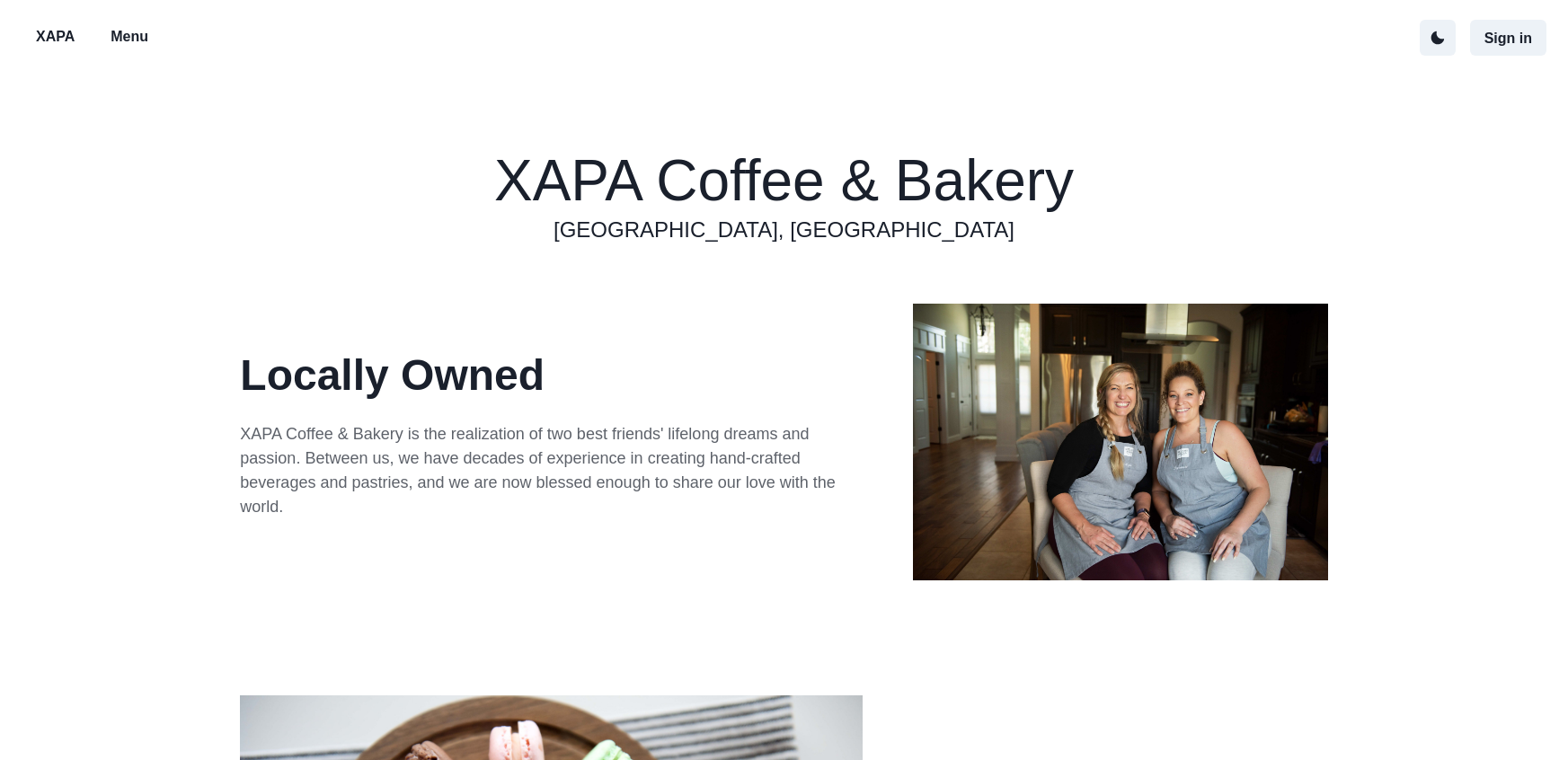
click at [147, 32] on p "Menu" at bounding box center [130, 37] width 37 height 22
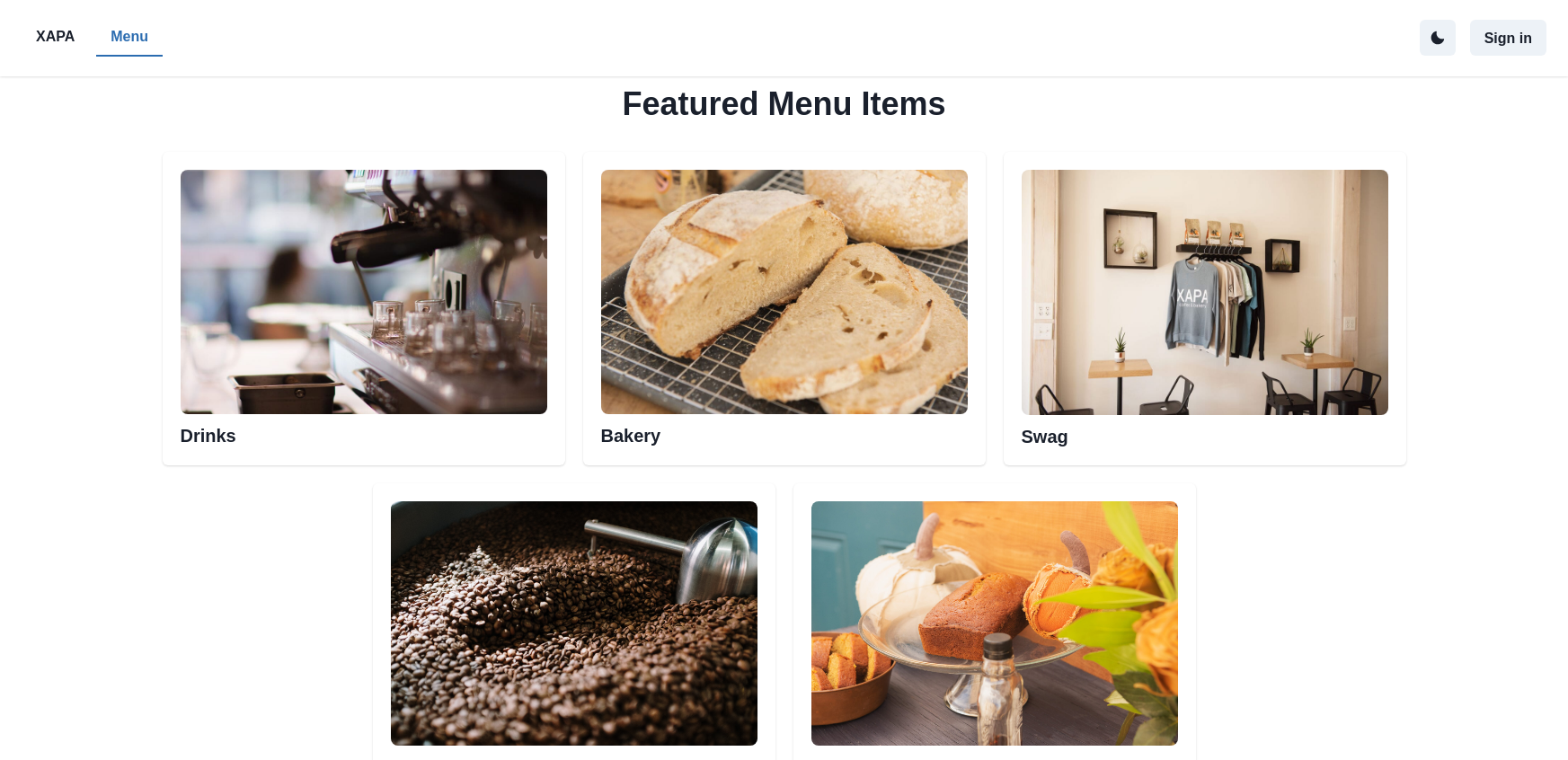
scroll to position [1089, 0]
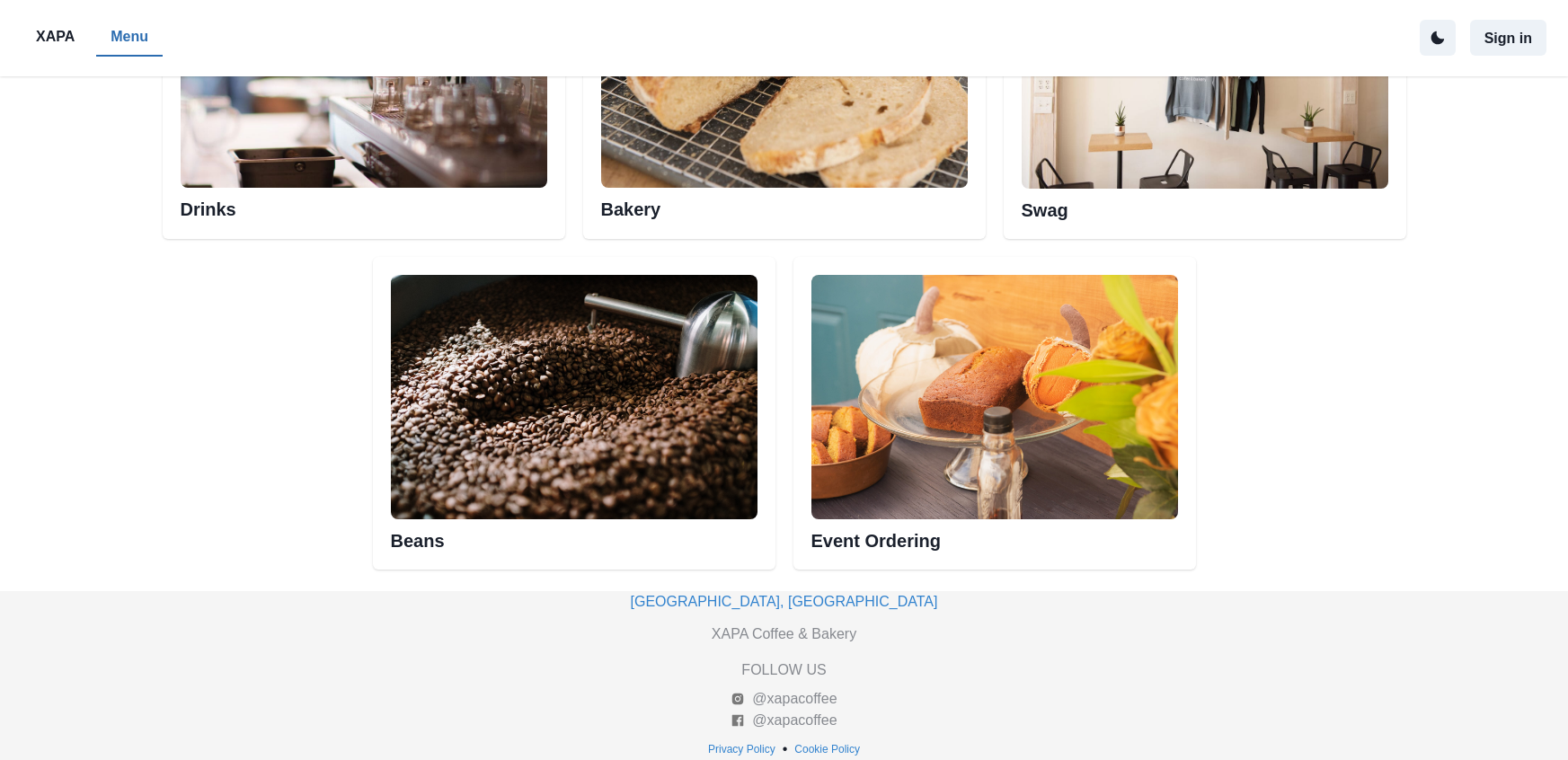
click at [371, 207] on h2 "Drinks" at bounding box center [364, 203] width 367 height 32
click at [247, 165] on img at bounding box center [364, 65] width 367 height 244
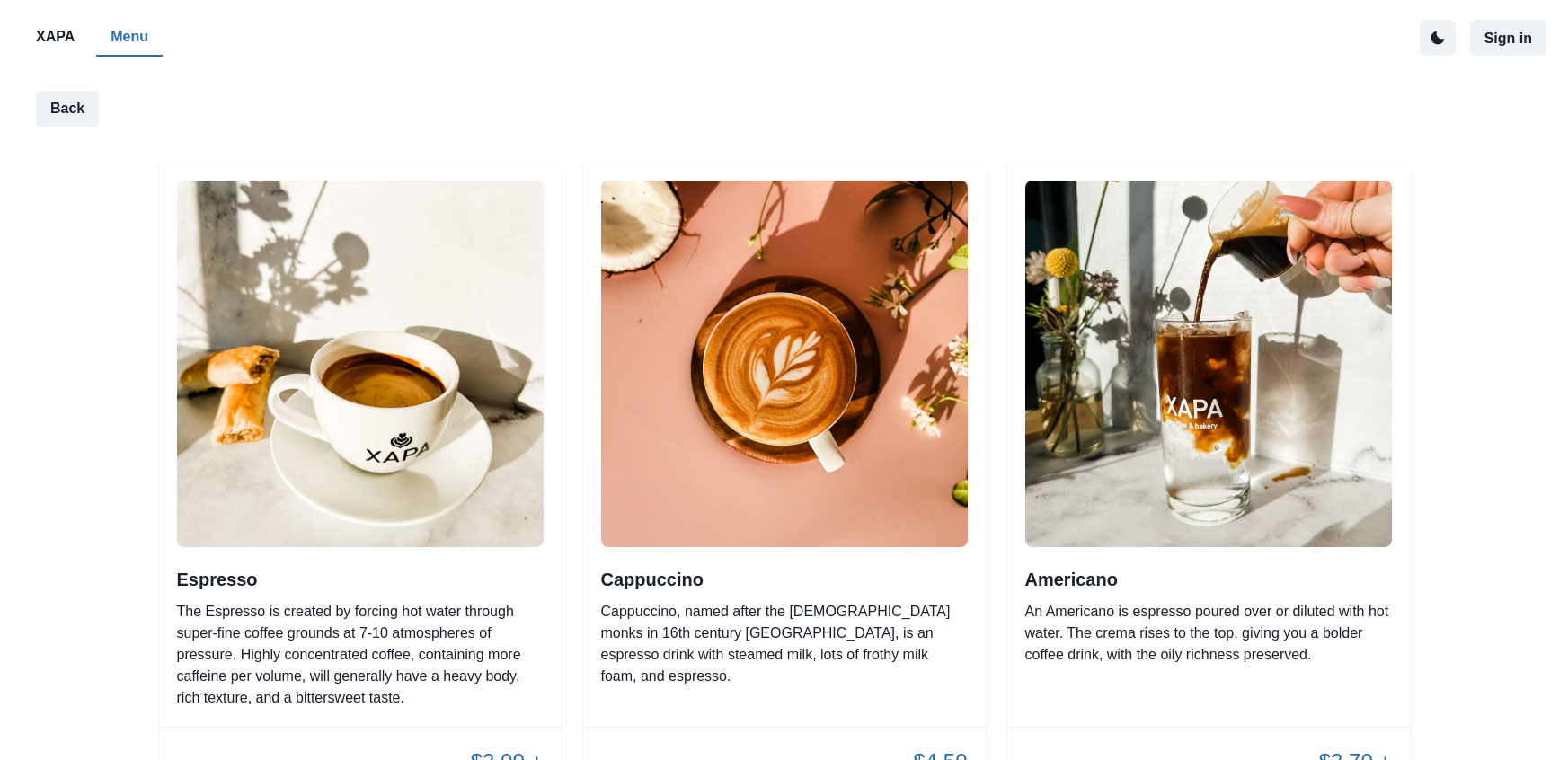
click at [274, 728] on div "$3.00 +" at bounding box center [360, 762] width 402 height 69
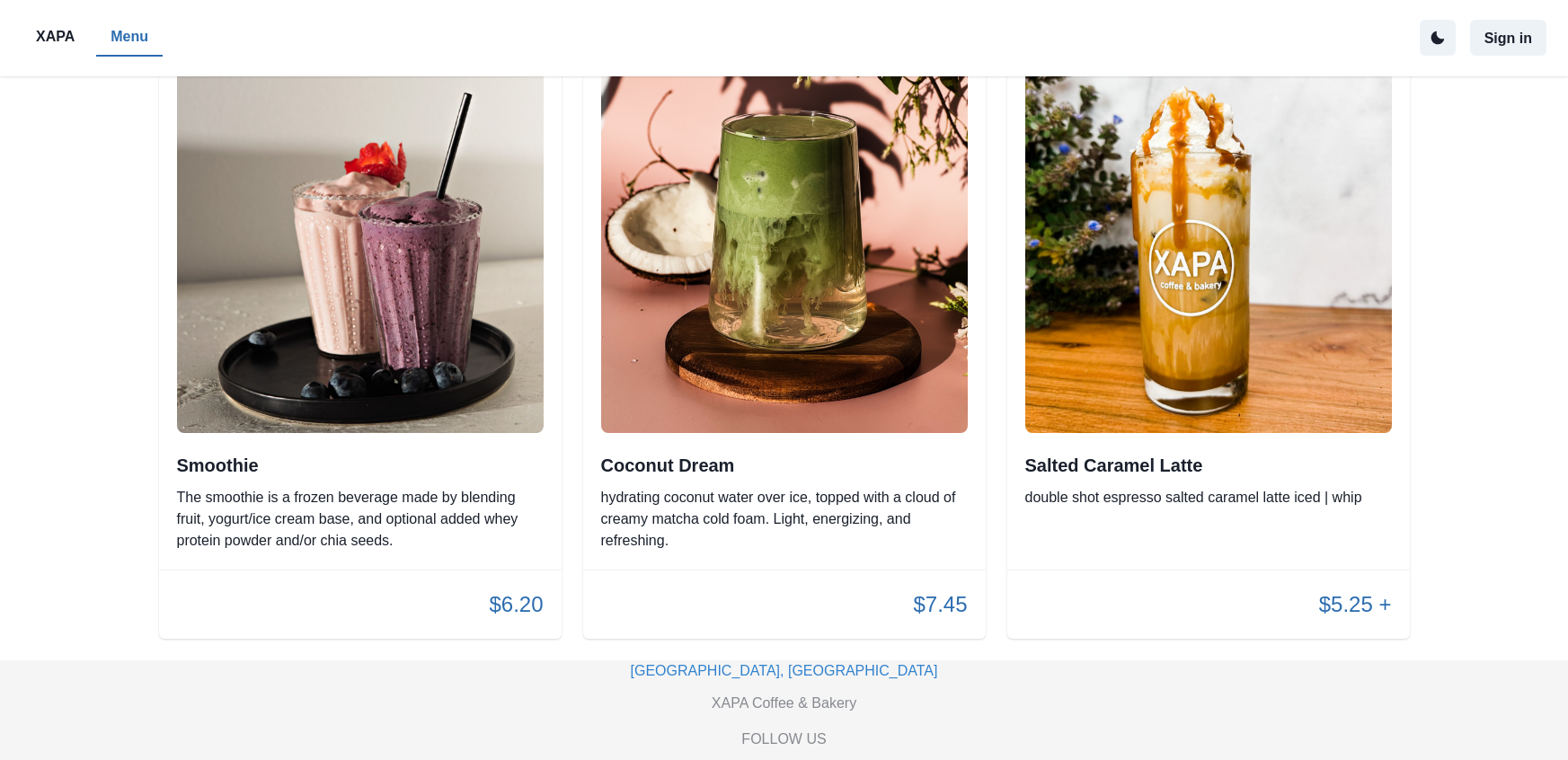
scroll to position [3839, 0]
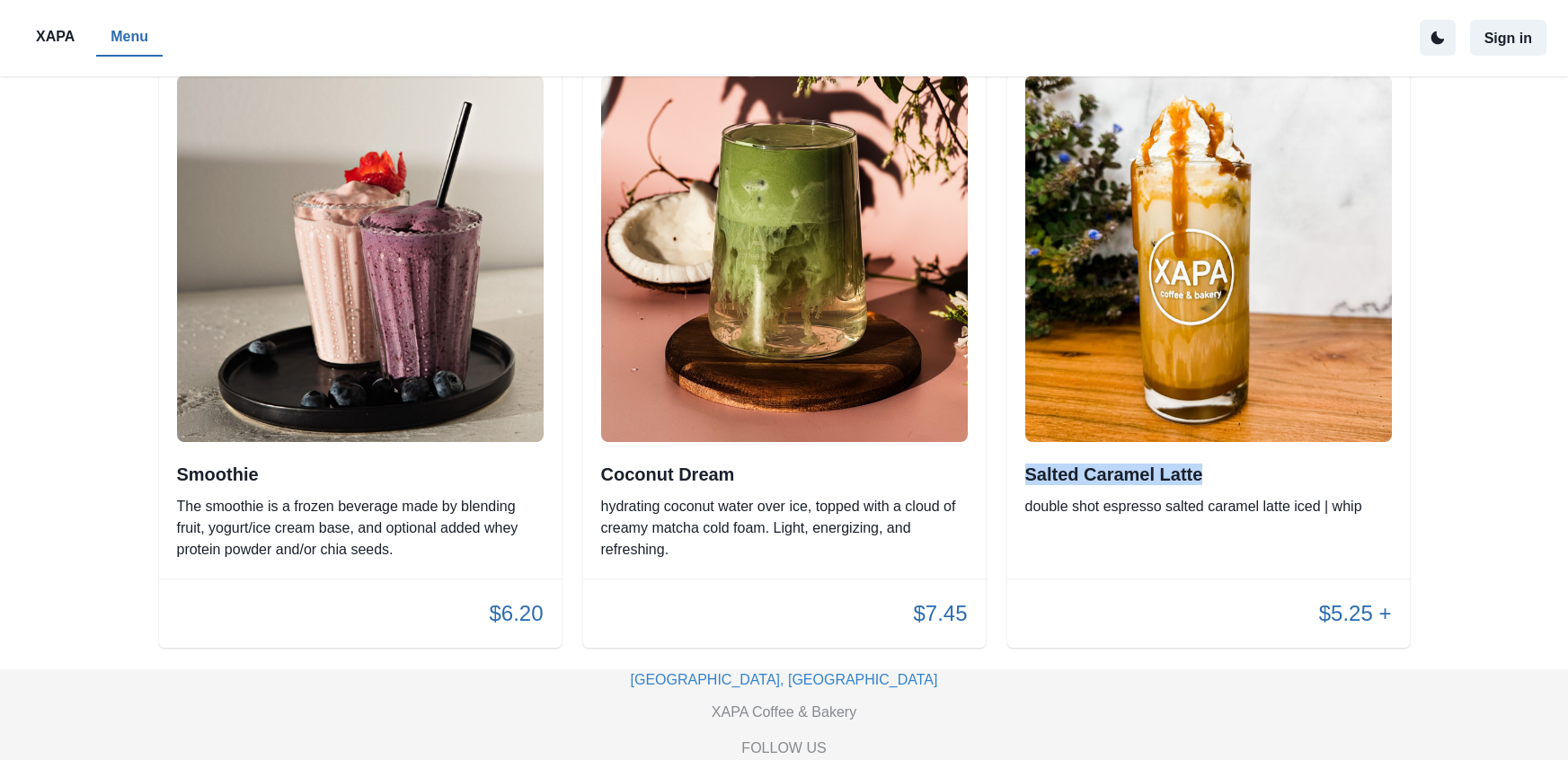
drag, startPoint x: 1021, startPoint y: 480, endPoint x: 1265, endPoint y: 463, distance: 244.6
click at [1264, 464] on div "Salted Caramel Latte double shot espresso salted caramel latte iced | whip" at bounding box center [1209, 318] width 402 height 521
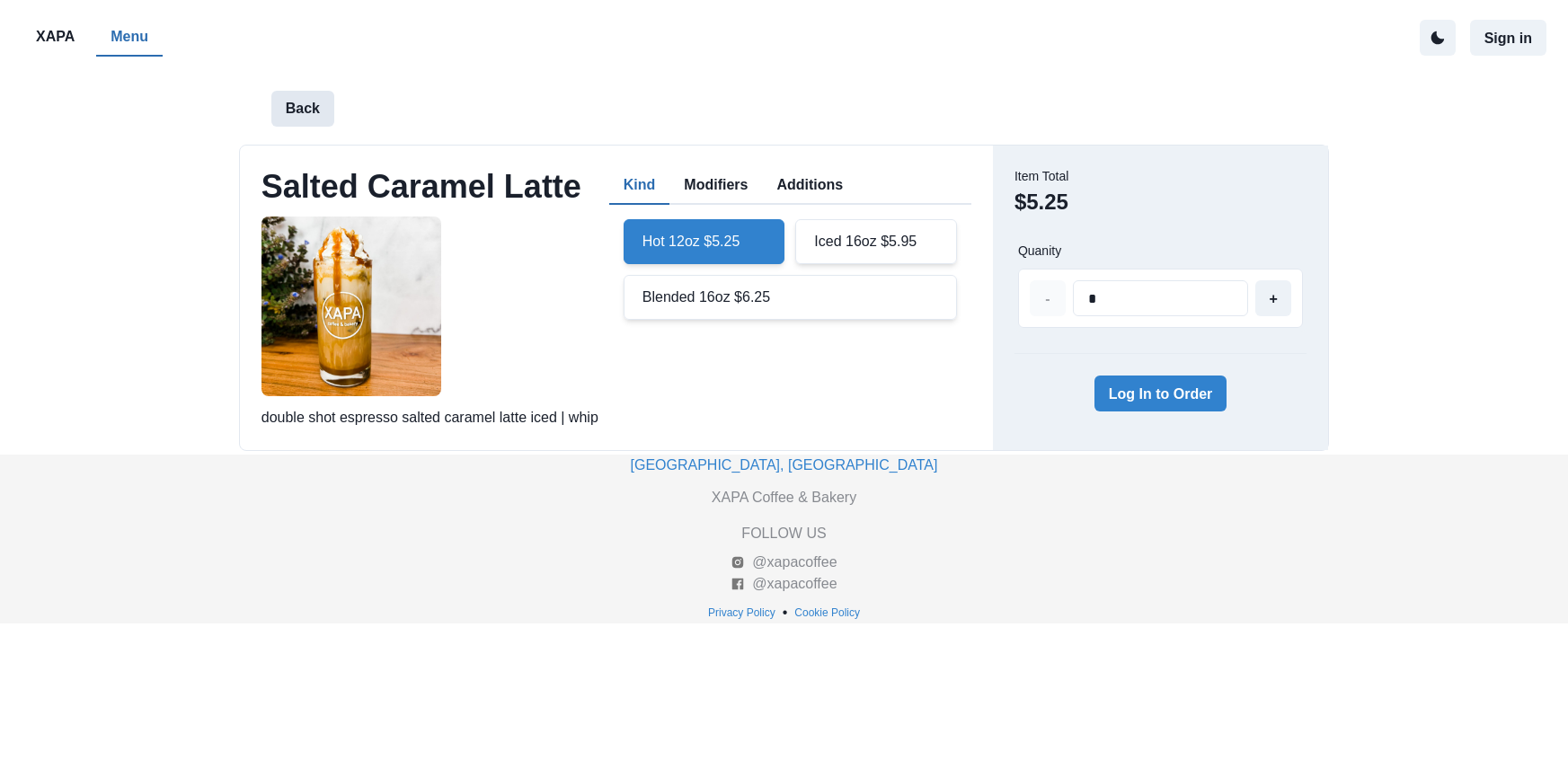
click at [300, 104] on button "Back" at bounding box center [303, 108] width 63 height 36
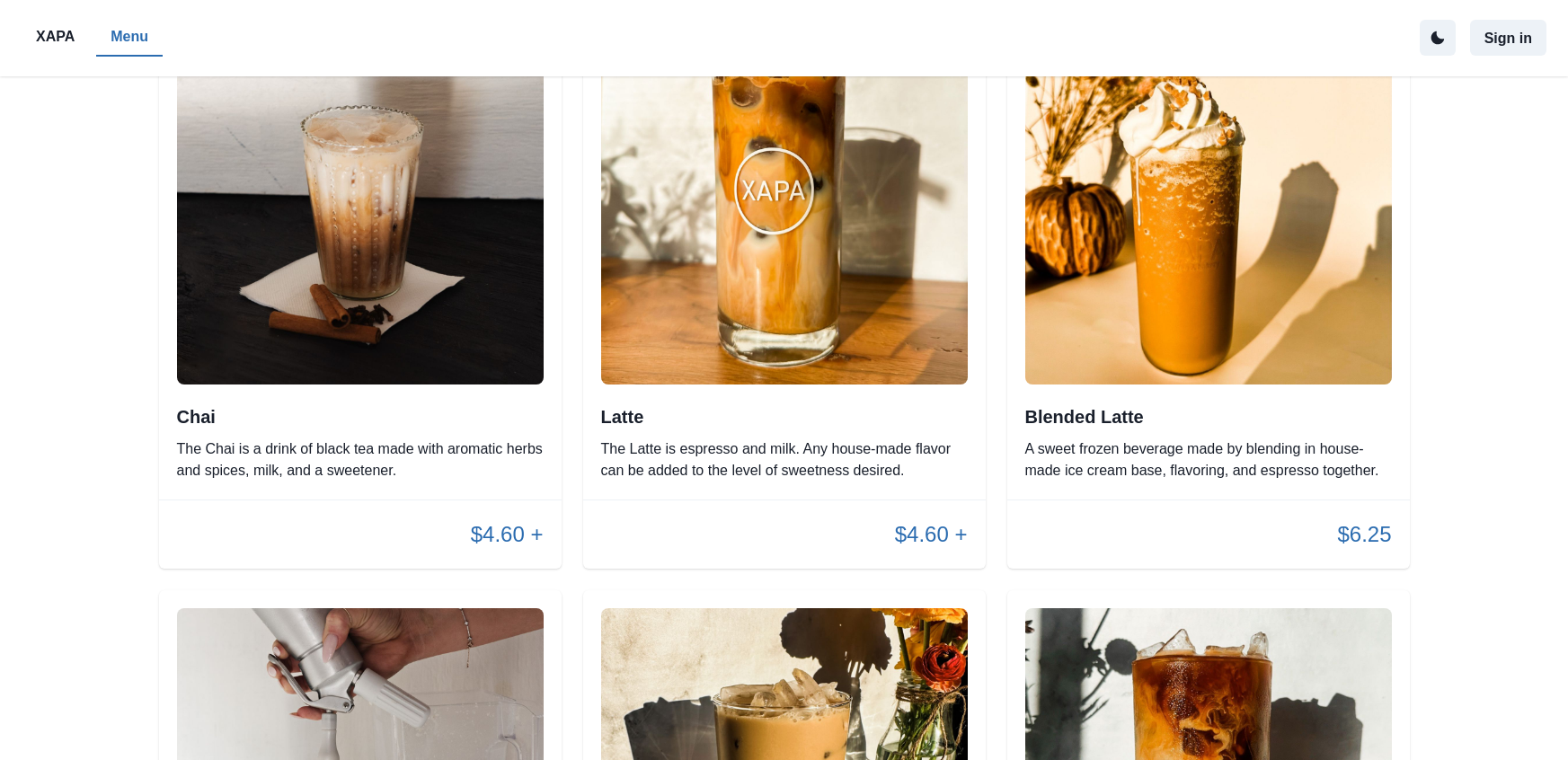
scroll to position [1377, 0]
